Goal: Transaction & Acquisition: Purchase product/service

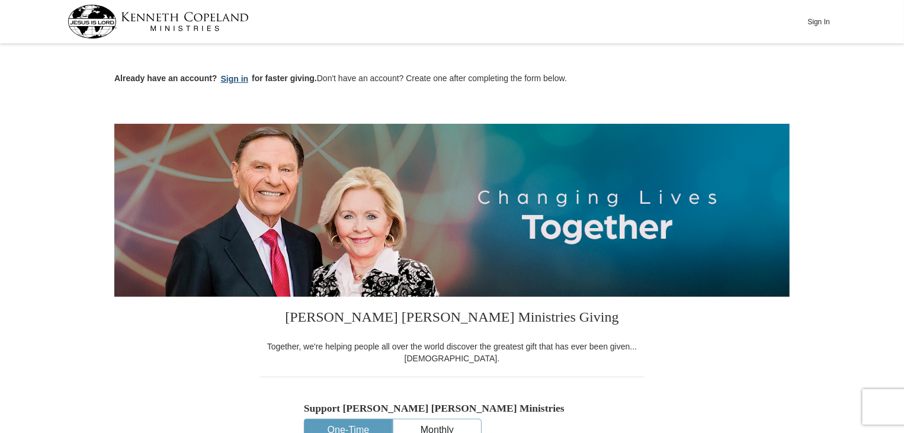
click at [237, 76] on button "Sign in" at bounding box center [234, 79] width 35 height 14
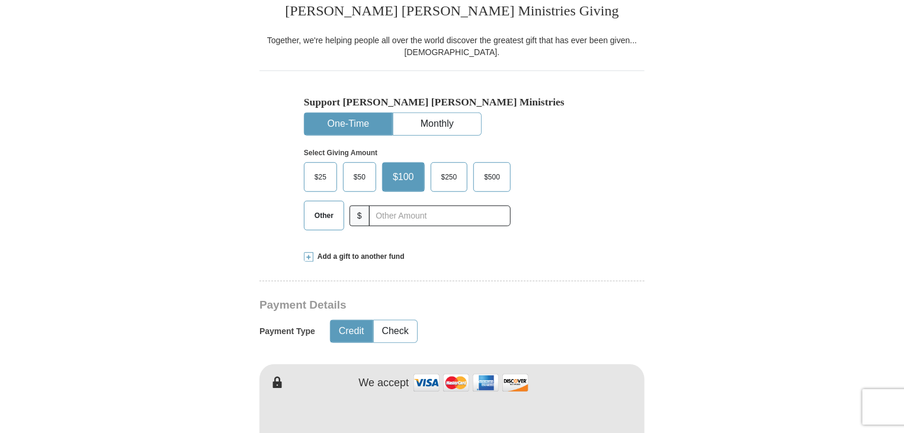
scroll to position [309, 0]
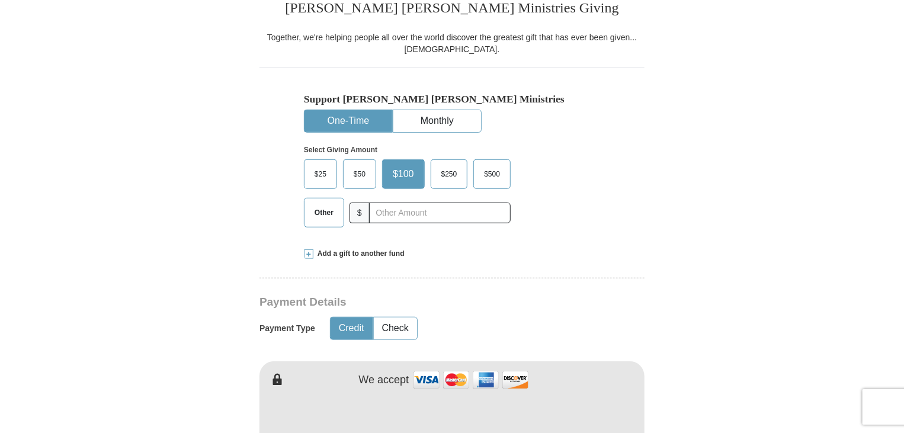
click at [358, 169] on span "$50" at bounding box center [360, 174] width 24 height 18
click at [0, 0] on input "$50" at bounding box center [0, 0] width 0 height 0
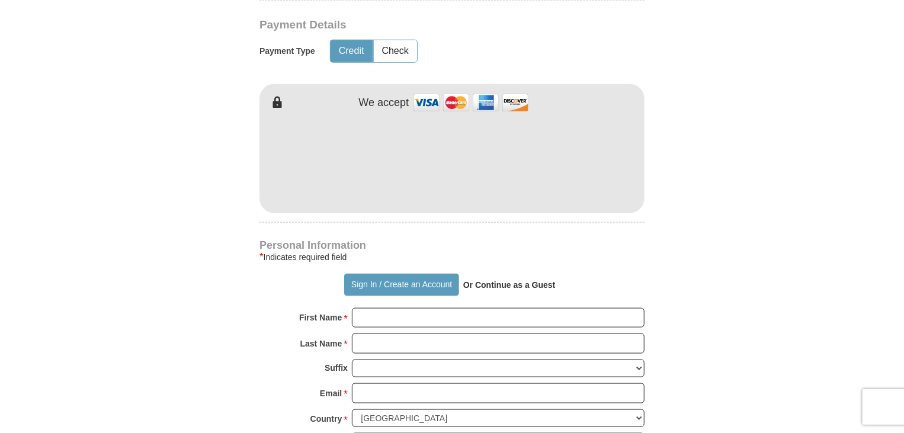
scroll to position [598, 0]
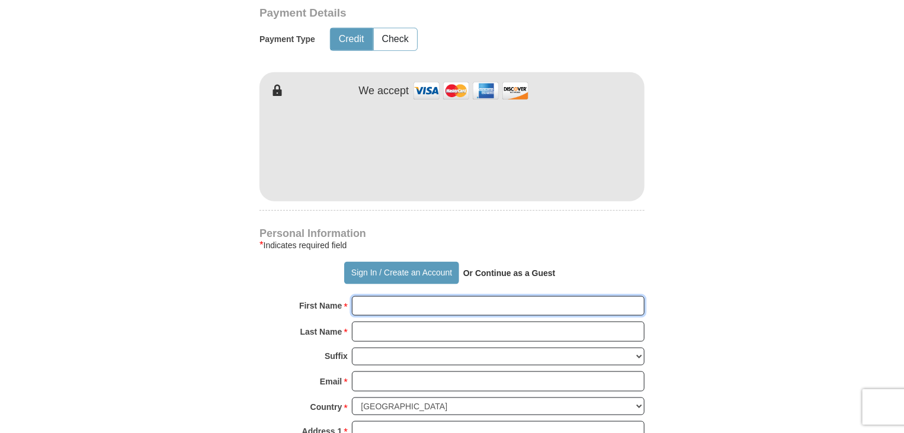
click at [395, 304] on input "First Name *" at bounding box center [498, 306] width 293 height 20
type input "[PERSON_NAME] & [PERSON_NAME]"
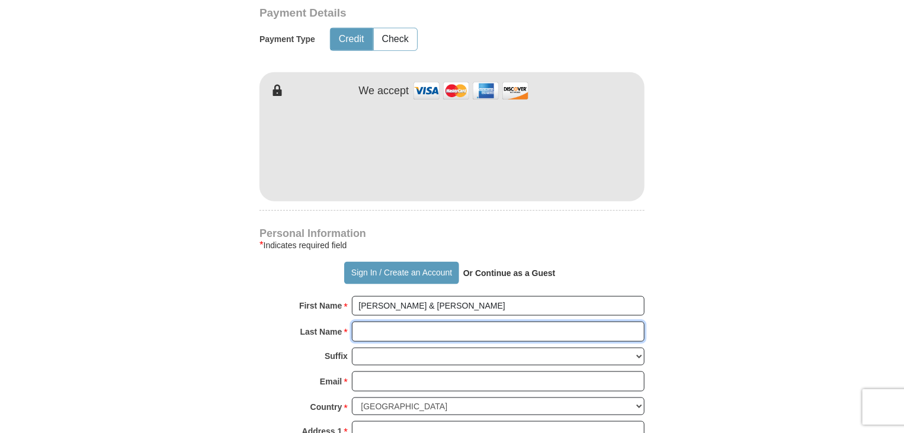
click at [387, 325] on input "Last Name *" at bounding box center [498, 332] width 293 height 20
type input "Akinsete"
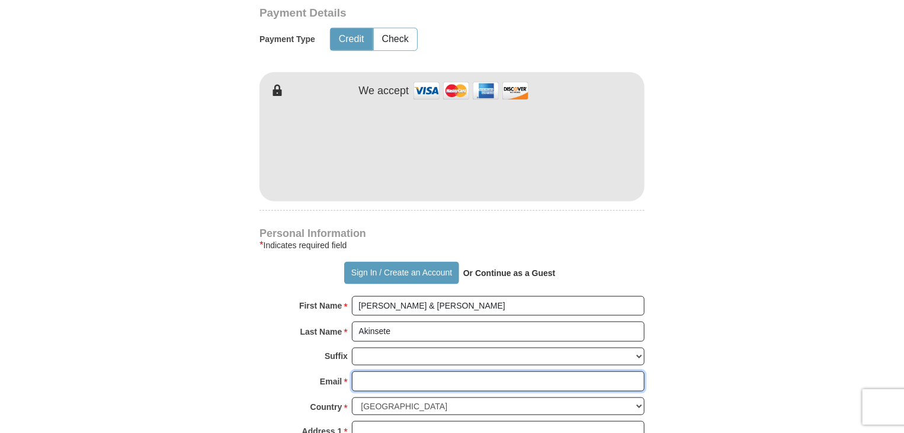
click at [414, 379] on input "Email *" at bounding box center [498, 381] width 293 height 20
type input "[EMAIL_ADDRESS][DOMAIN_NAME]"
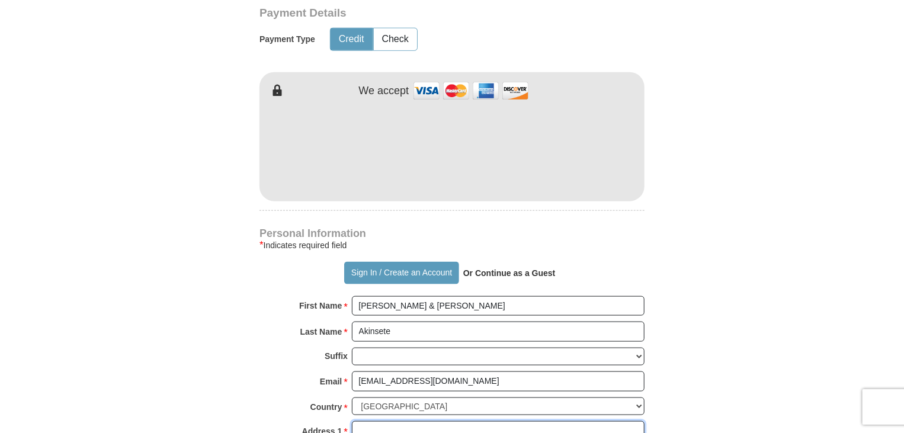
type input "[STREET_ADDRESS]"
type input "Proctorville"
select select "OH"
type input "45669"
type input "7405502650"
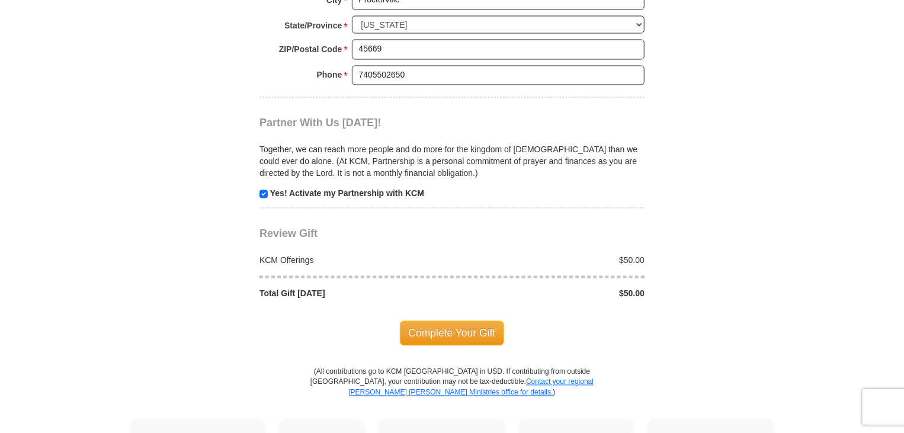
scroll to position [1084, 0]
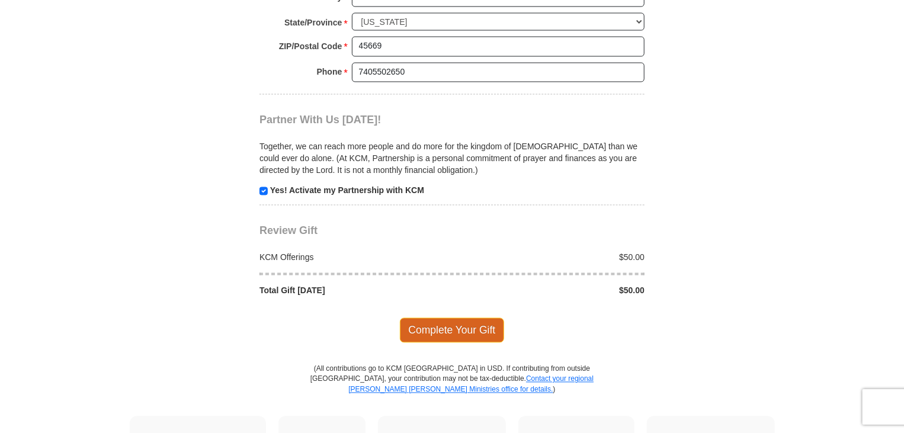
click at [450, 323] on span "Complete Your Gift" at bounding box center [452, 330] width 105 height 25
